Goal: Task Accomplishment & Management: Manage account settings

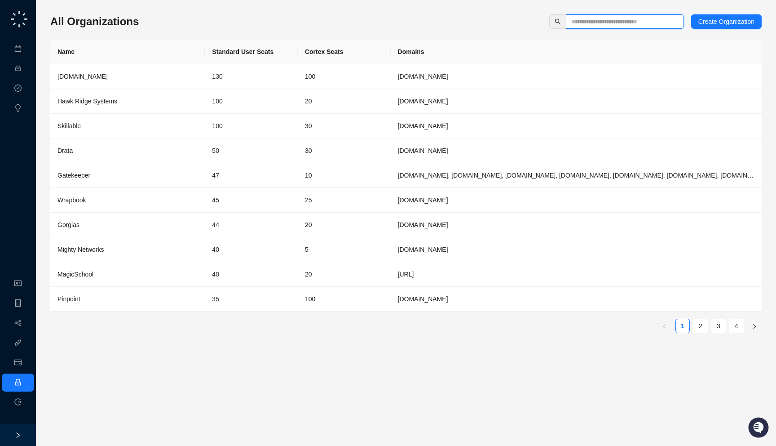
click at [611, 20] on input "text" at bounding box center [621, 22] width 100 height 10
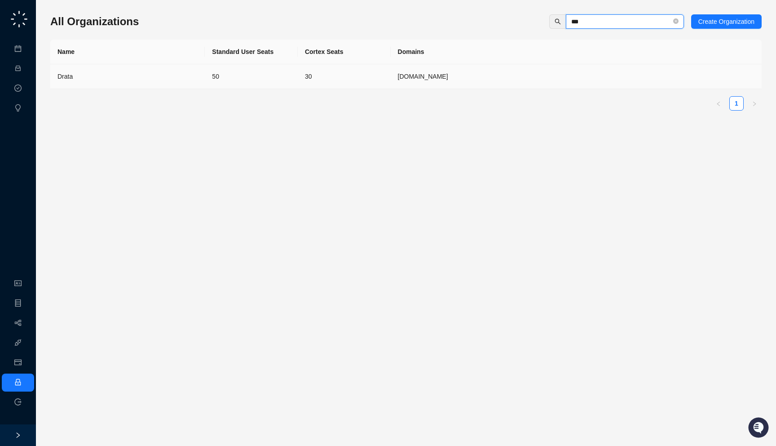
type input "***"
click at [428, 86] on td "[DOMAIN_NAME]" at bounding box center [576, 76] width 371 height 25
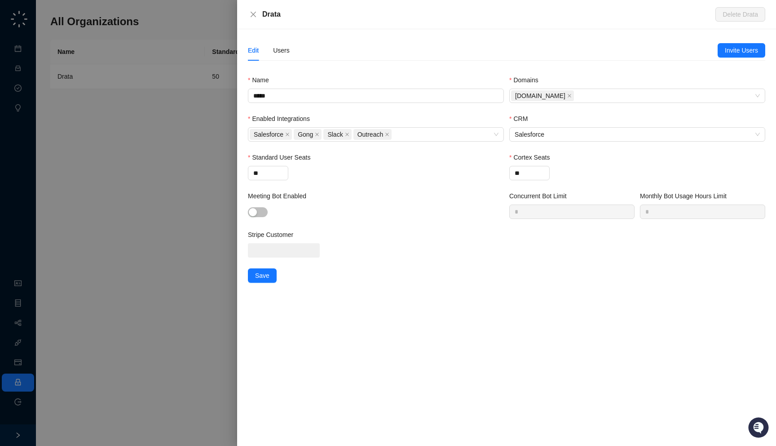
click at [270, 60] on div "Edit Users" at bounding box center [269, 50] width 42 height 21
click at [280, 55] on div "Users" at bounding box center [281, 50] width 17 height 21
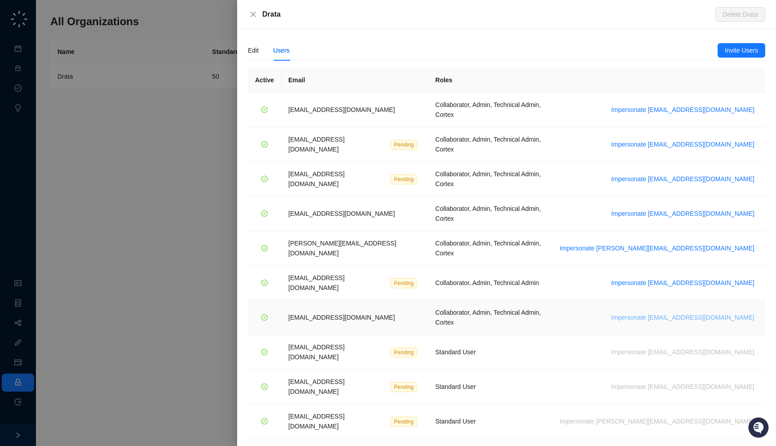
click at [705, 312] on span "Impersonate vinniesafin@drata.com" at bounding box center [682, 317] width 143 height 10
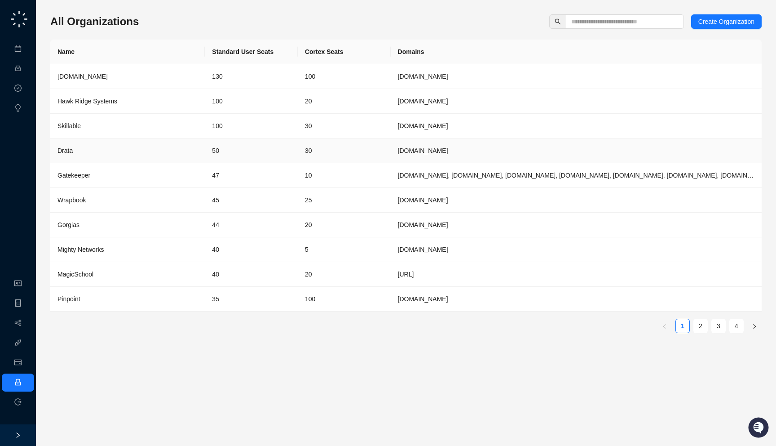
click at [247, 157] on td "50" at bounding box center [251, 150] width 93 height 25
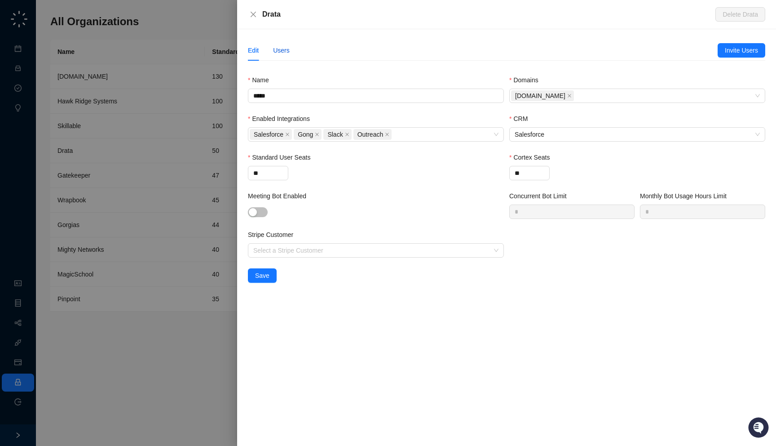
click at [281, 49] on div "Users" at bounding box center [281, 50] width 17 height 10
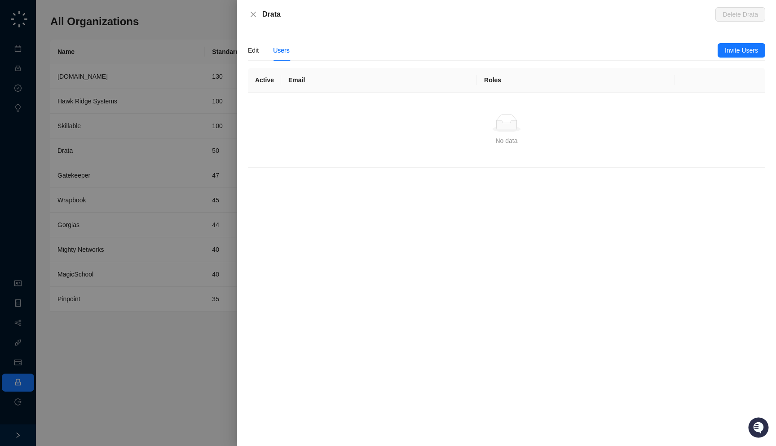
click at [215, 95] on div at bounding box center [388, 223] width 776 height 446
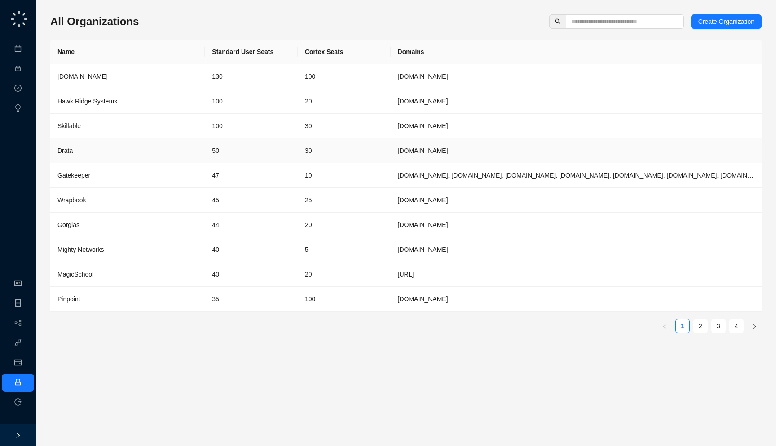
click at [229, 158] on td "50" at bounding box center [251, 150] width 93 height 25
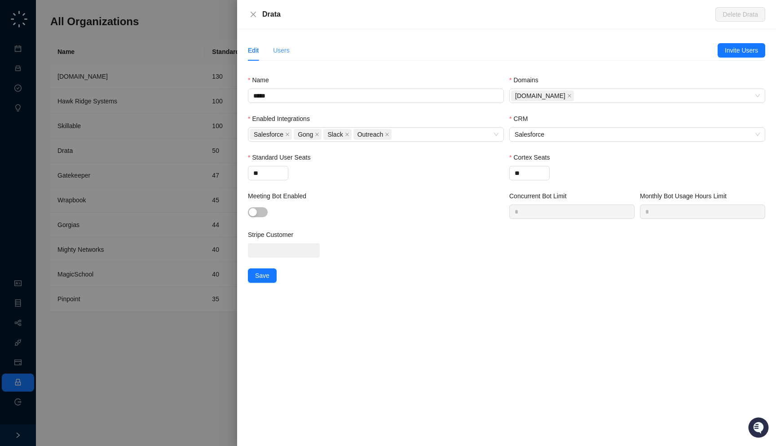
click at [283, 45] on div "Users" at bounding box center [281, 50] width 17 height 21
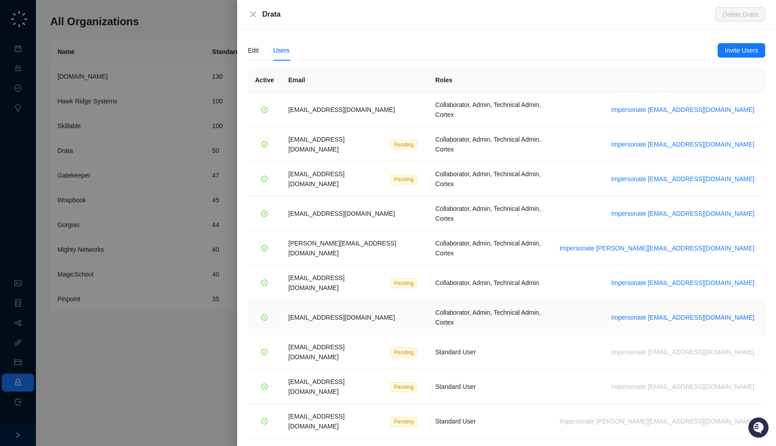
click at [695, 300] on td "Impersonate vinniesafin@drata.com" at bounding box center [657, 317] width 216 height 35
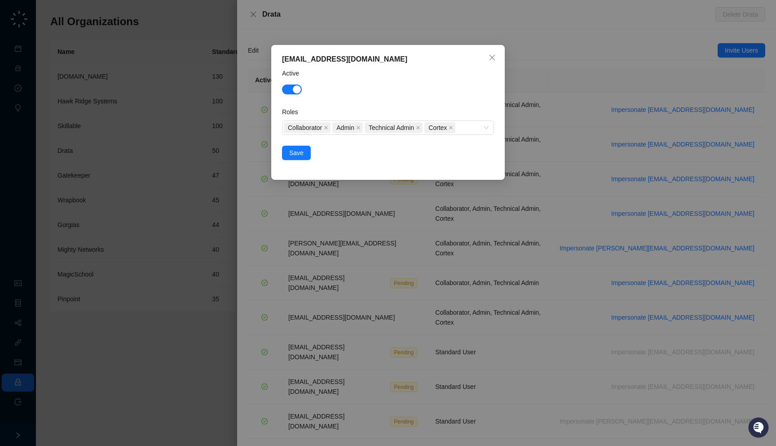
click at [698, 279] on div "vinniesafin@drata.com Active Roles Collaborator Admin Technical Admin Cortex Sa…" at bounding box center [388, 223] width 776 height 446
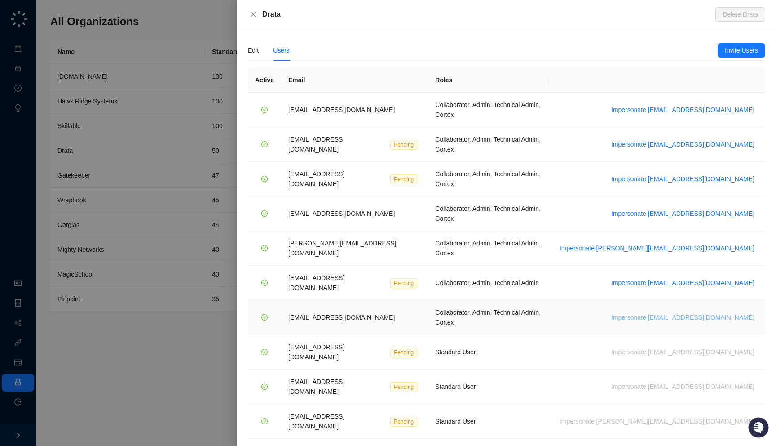
click at [673, 312] on span "Impersonate vinniesafin@drata.com" at bounding box center [682, 317] width 143 height 10
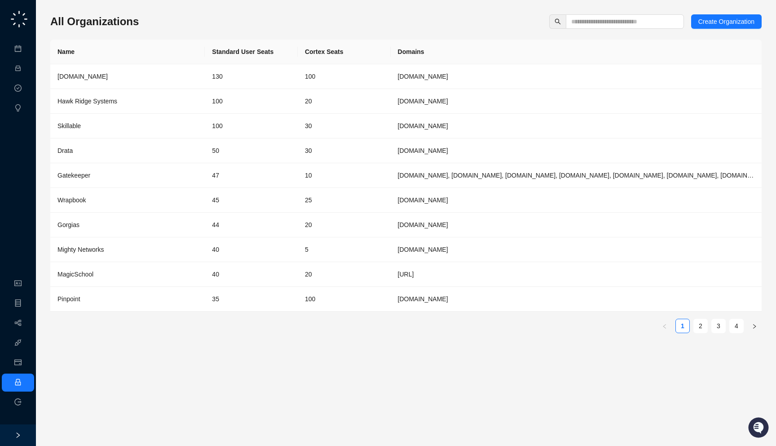
click at [93, 24] on h3 "All Organizations" at bounding box center [94, 21] width 88 height 14
click at [147, 24] on div "All Organizations Create Organization" at bounding box center [405, 21] width 711 height 14
click at [236, 156] on td "50" at bounding box center [251, 150] width 93 height 25
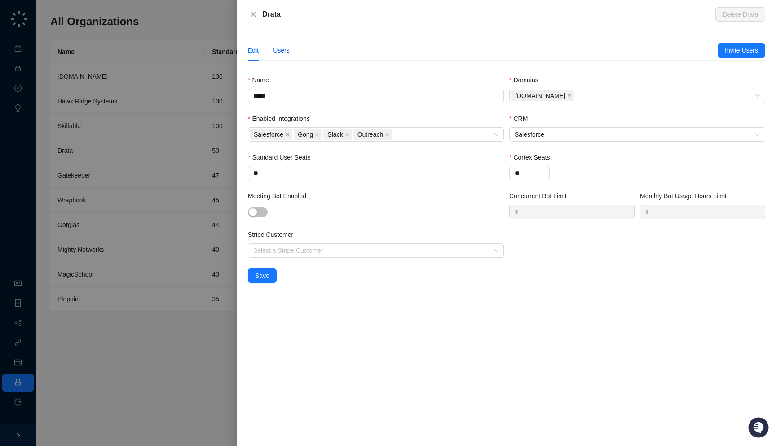
click at [279, 53] on div "Users" at bounding box center [281, 50] width 17 height 10
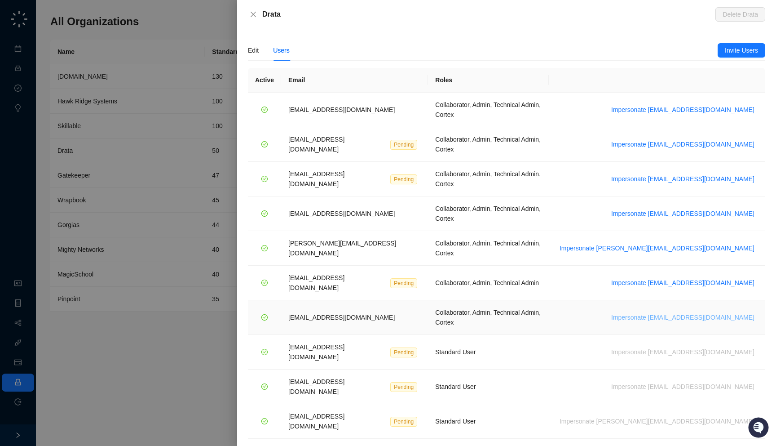
click at [693, 312] on span "Impersonate vinniesafin@drata.com" at bounding box center [682, 317] width 143 height 10
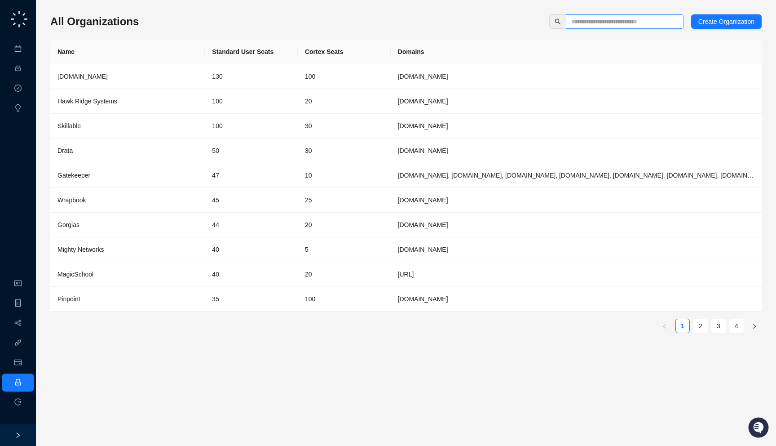
click at [594, 28] on span at bounding box center [625, 21] width 118 height 14
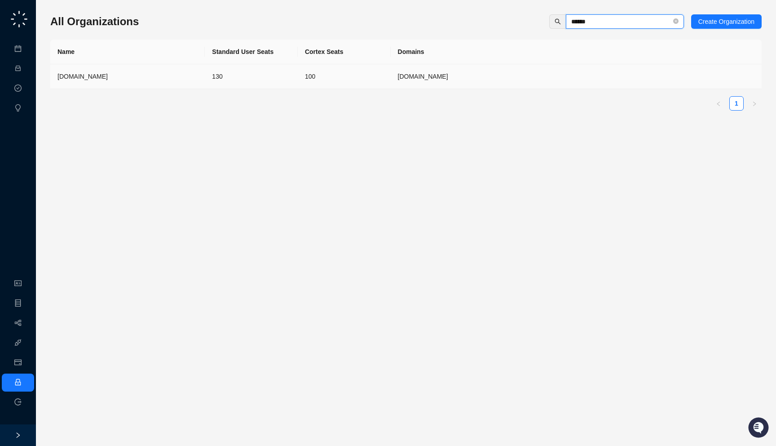
type input "******"
click at [218, 80] on td "130" at bounding box center [251, 76] width 93 height 25
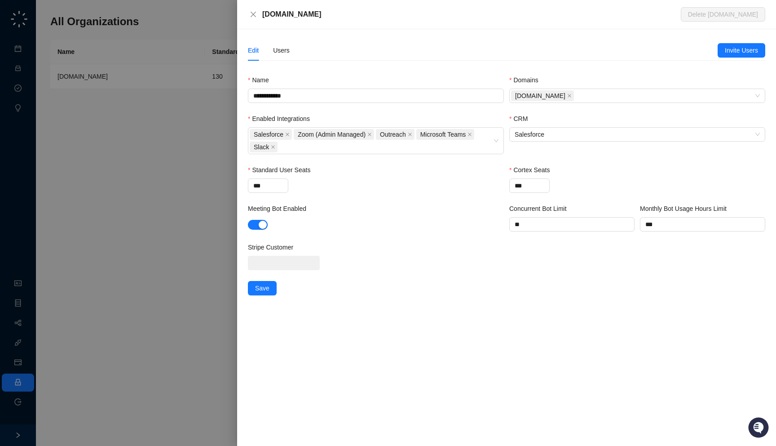
click at [317, 17] on div "[DOMAIN_NAME]" at bounding box center [471, 14] width 419 height 11
click at [283, 44] on div "Users" at bounding box center [281, 50] width 17 height 21
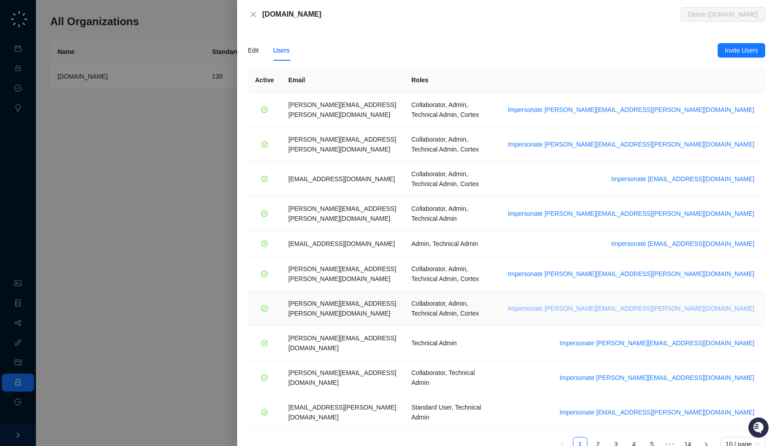
click at [692, 303] on span "Impersonate tom.barber@synthesia.io" at bounding box center [631, 308] width 247 height 10
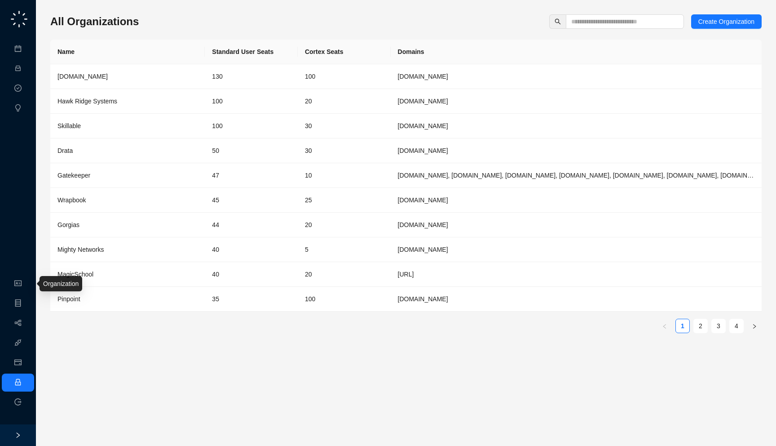
click at [21, 292] on ul "Organization Object Manager Workflows Integrations Usage & Billing Employee Log…" at bounding box center [18, 343] width 36 height 140
click at [26, 287] on link "Organization" at bounding box center [43, 283] width 35 height 7
